Goal: Task Accomplishment & Management: Manage account settings

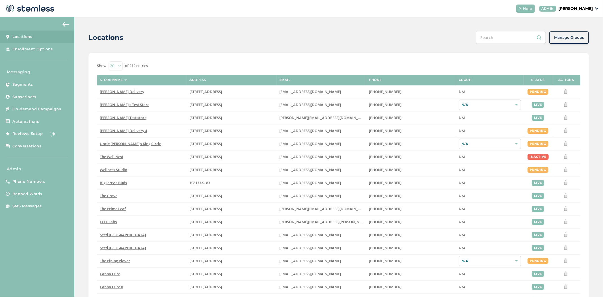
click at [574, 6] on p "[PERSON_NAME]" at bounding box center [575, 9] width 34 height 6
click at [575, 41] on span "Impersonate" at bounding box center [578, 41] width 28 height 6
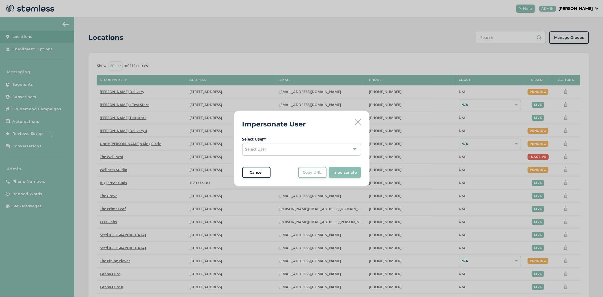
click at [267, 149] on div "Select User" at bounding box center [301, 149] width 119 height 12
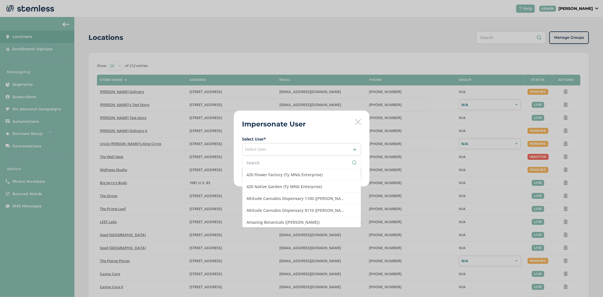
click at [270, 163] on input "text" at bounding box center [302, 163] width 110 height 6
click at [280, 150] on div "Select User" at bounding box center [301, 149] width 119 height 12
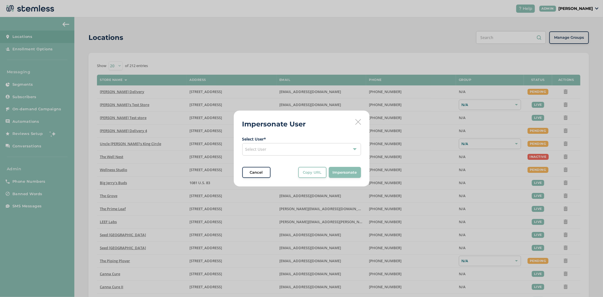
click at [273, 145] on div "Select User" at bounding box center [301, 149] width 119 height 12
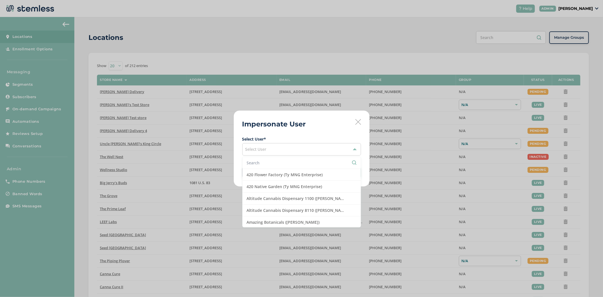
click at [264, 168] on li at bounding box center [301, 163] width 118 height 12
click at [267, 162] on input "text" at bounding box center [302, 163] width 110 height 6
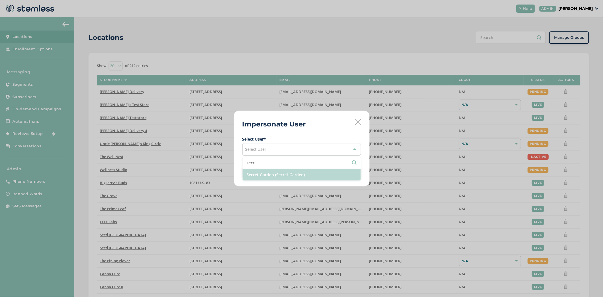
type input "secr"
click at [277, 169] on li "Secret Garden (Secret Garden)" at bounding box center [301, 175] width 118 height 12
click at [355, 171] on span "Impersonate" at bounding box center [344, 172] width 24 height 6
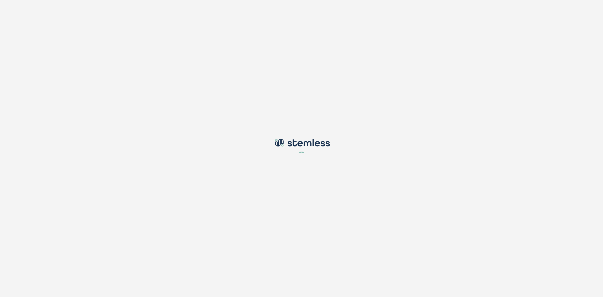
type input "[PERSON_NAME][EMAIL_ADDRESS][DOMAIN_NAME]"
